Goal: Navigation & Orientation: Find specific page/section

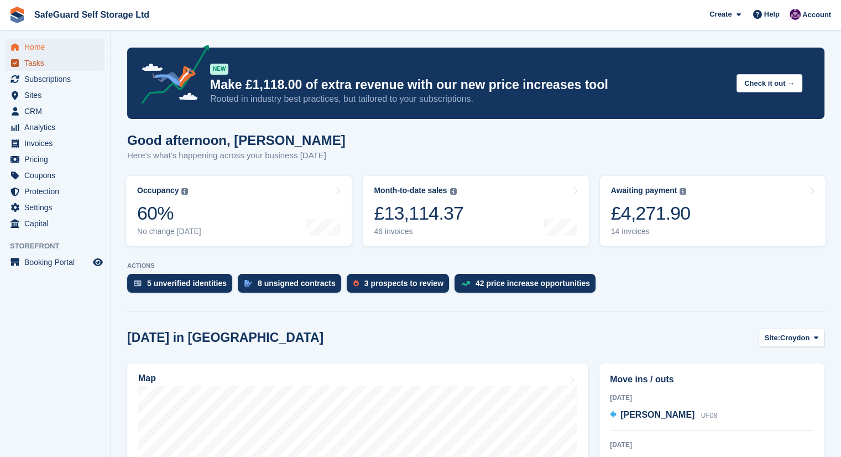
click at [57, 67] on span "Tasks" at bounding box center [57, 62] width 66 height 15
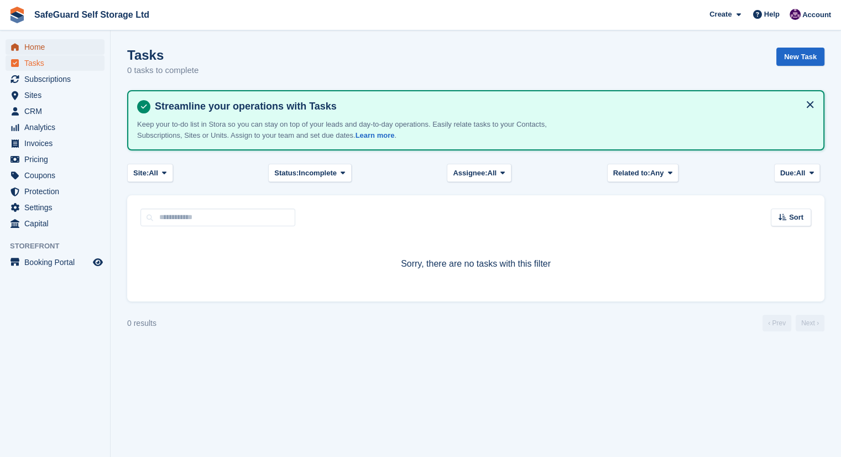
click at [58, 50] on span "Home" at bounding box center [57, 46] width 66 height 15
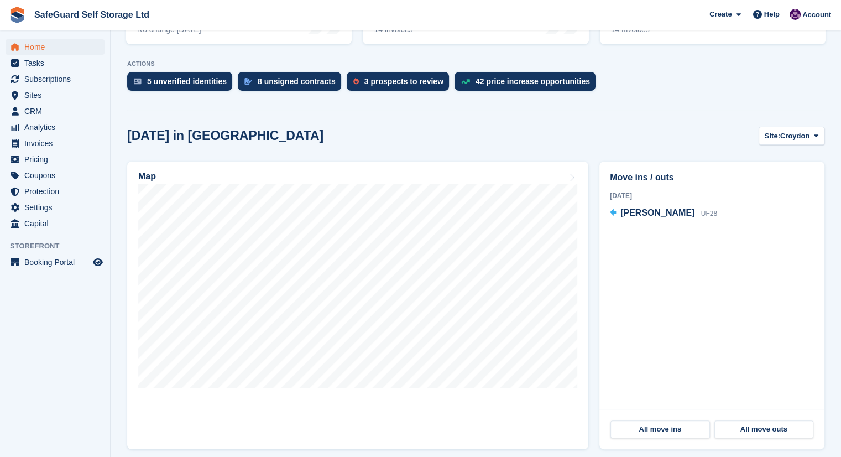
scroll to position [203, 0]
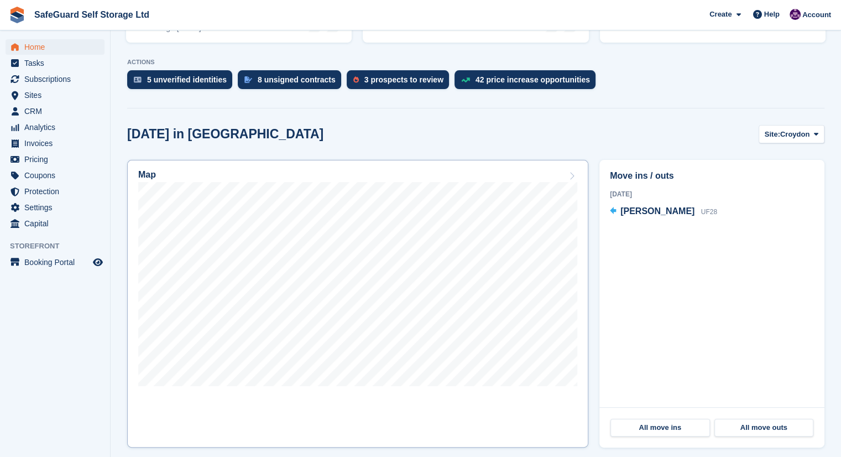
click at [528, 176] on div "Map" at bounding box center [357, 176] width 439 height 12
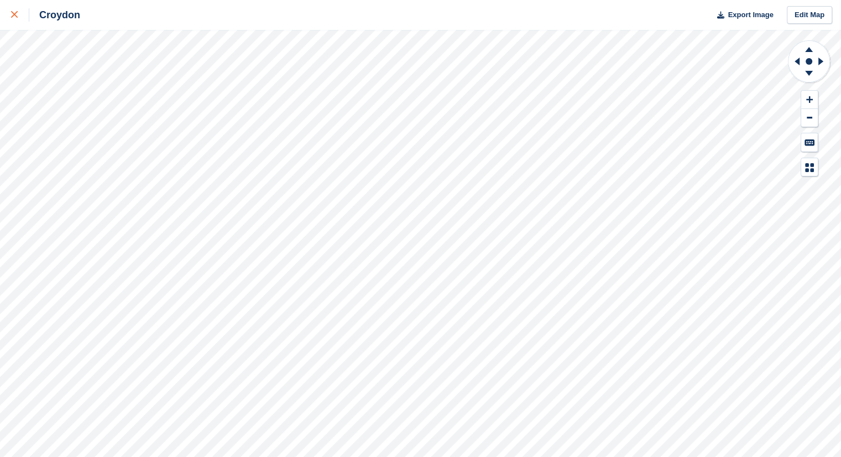
click at [24, 15] on div at bounding box center [20, 14] width 18 height 13
